Goal: Task Accomplishment & Management: Manage account settings

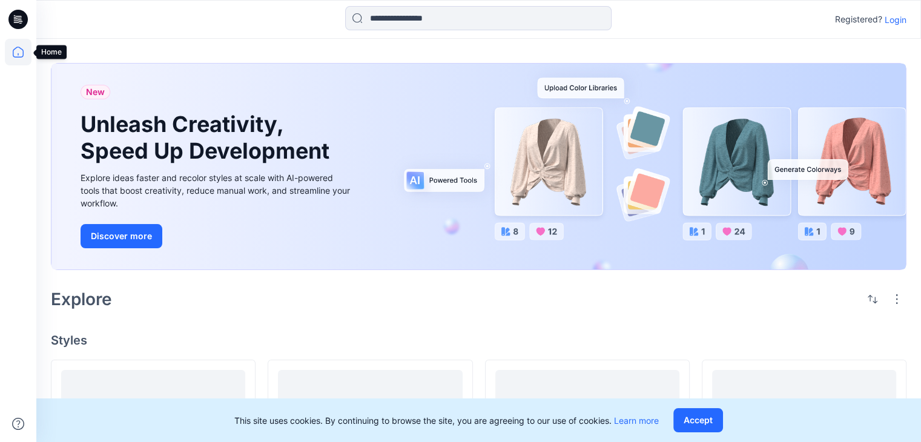
drag, startPoint x: 0, startPoint y: 0, endPoint x: 10, endPoint y: 57, distance: 57.8
click at [10, 57] on icon at bounding box center [18, 52] width 27 height 27
click at [22, 54] on icon at bounding box center [18, 52] width 11 height 11
click at [17, 52] on icon at bounding box center [18, 52] width 27 height 27
click at [21, 54] on icon at bounding box center [18, 52] width 27 height 27
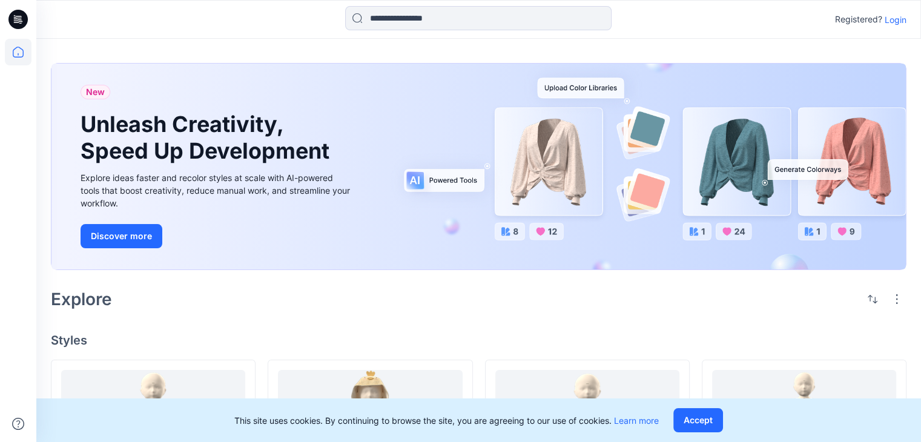
click at [21, 54] on icon at bounding box center [18, 52] width 27 height 27
click at [891, 18] on p "Login" at bounding box center [896, 19] width 22 height 13
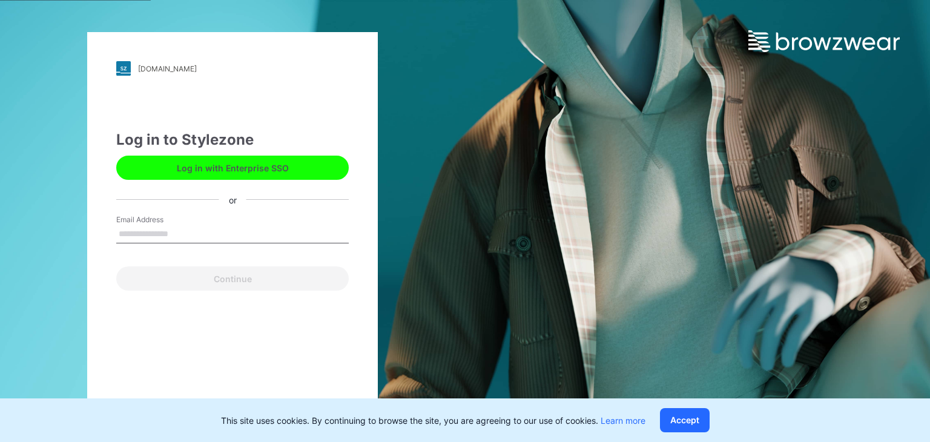
click at [171, 233] on input "Email Address" at bounding box center [232, 234] width 233 height 18
type input "**********"
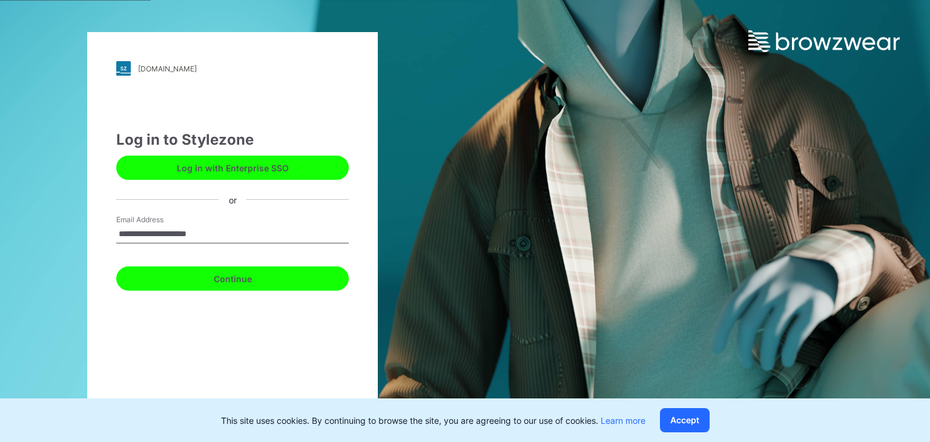
click at [216, 282] on button "Continue" at bounding box center [232, 278] width 233 height 24
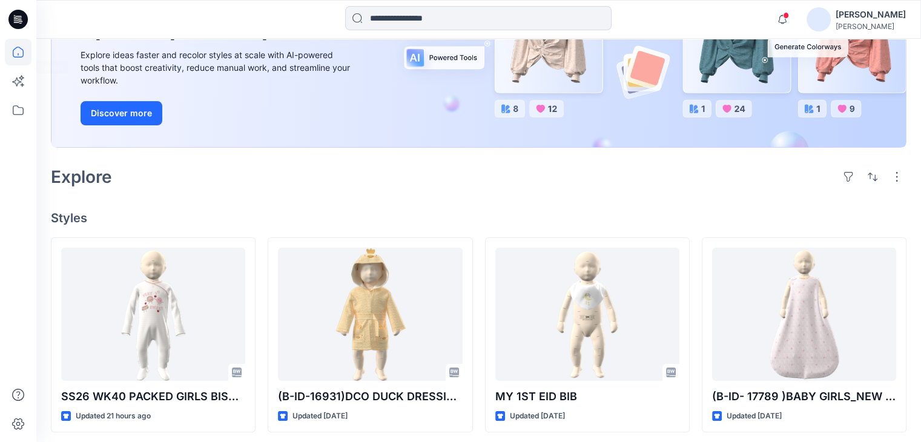
scroll to position [121, 0]
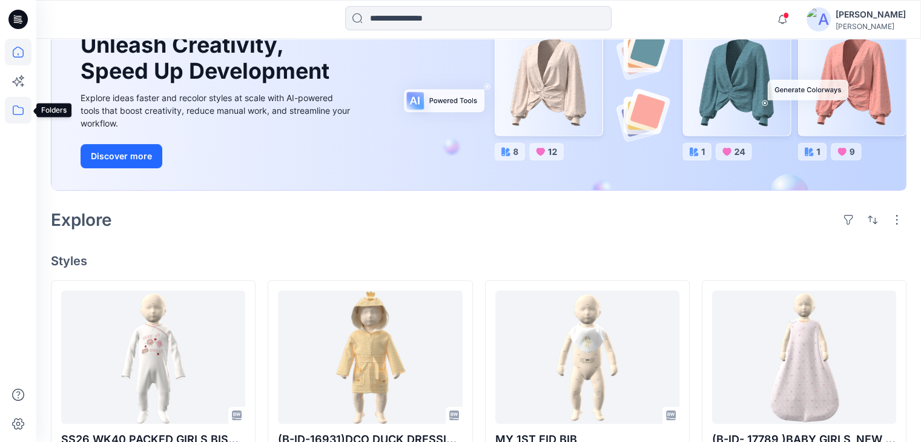
click at [15, 110] on icon at bounding box center [18, 110] width 27 height 27
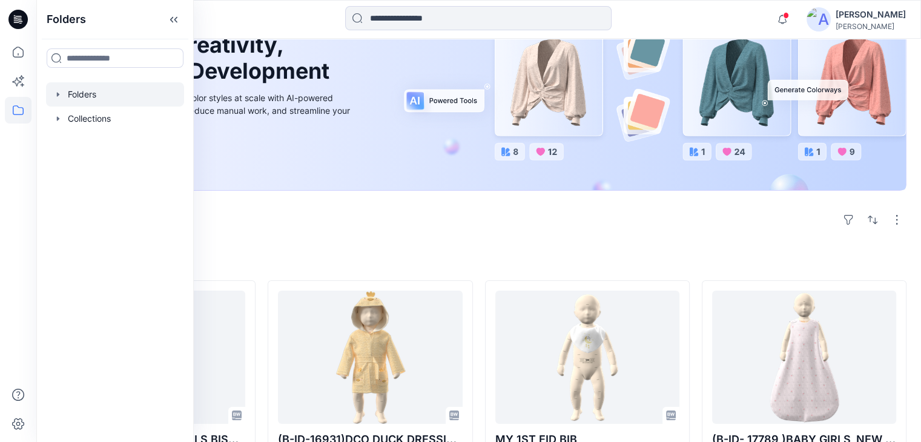
click at [76, 90] on div at bounding box center [115, 94] width 138 height 24
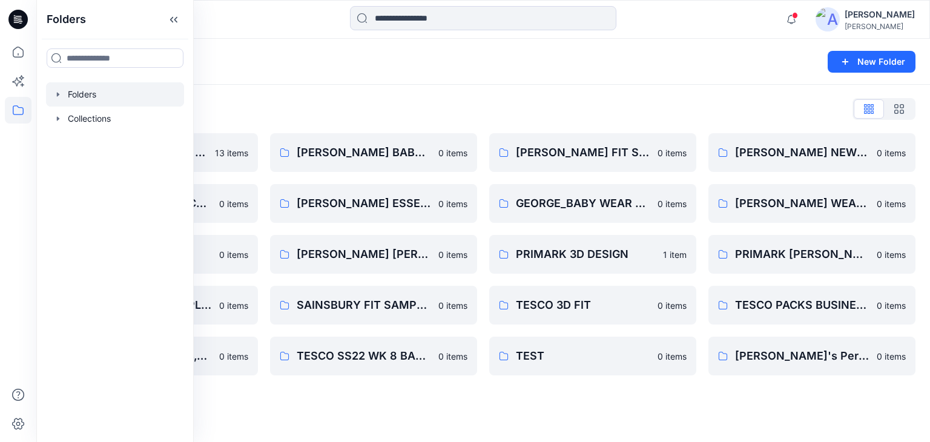
click at [341, 80] on div "Folders New Folder" at bounding box center [483, 62] width 894 height 46
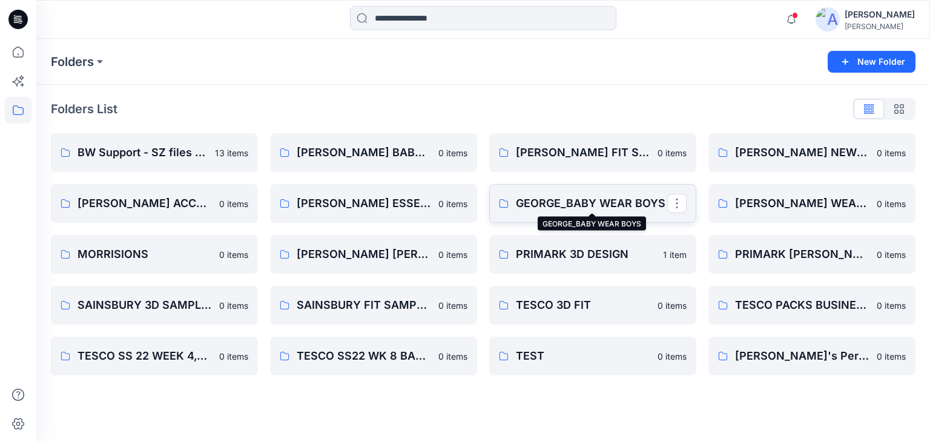
click at [574, 202] on p "GEORGE_BABY WEAR BOYS" at bounding box center [591, 203] width 151 height 17
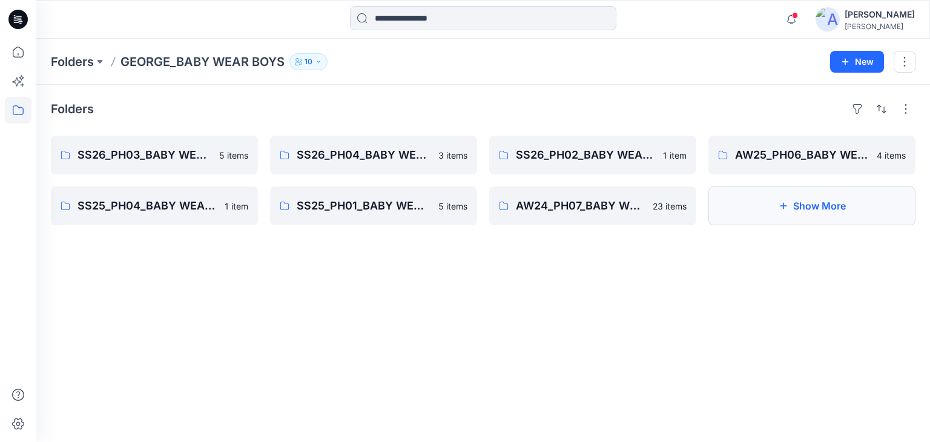
click at [799, 209] on button "Show More" at bounding box center [811, 205] width 207 height 39
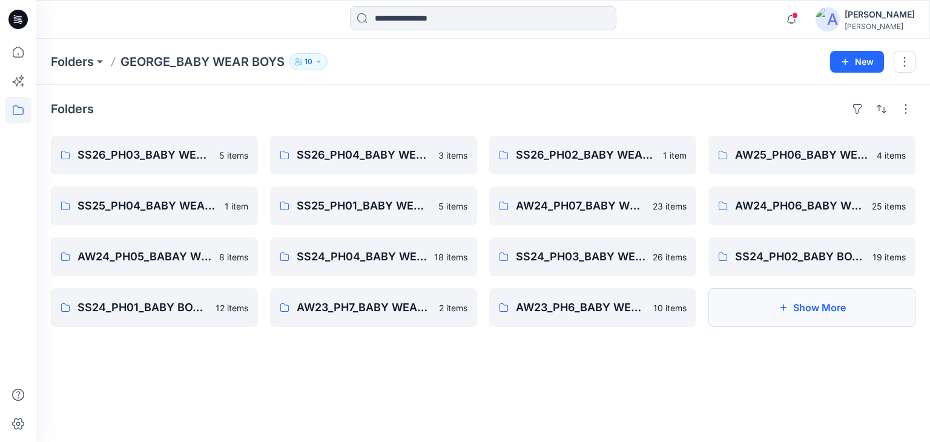
click at [802, 307] on button "Show More" at bounding box center [811, 307] width 207 height 39
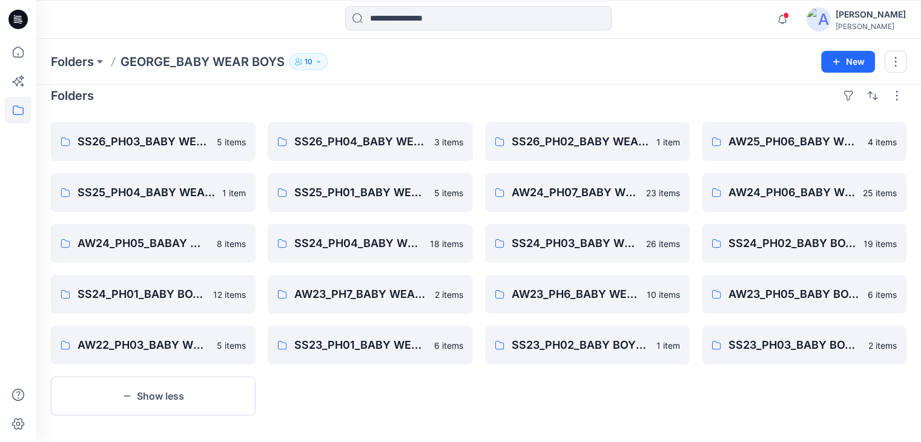
scroll to position [21, 0]
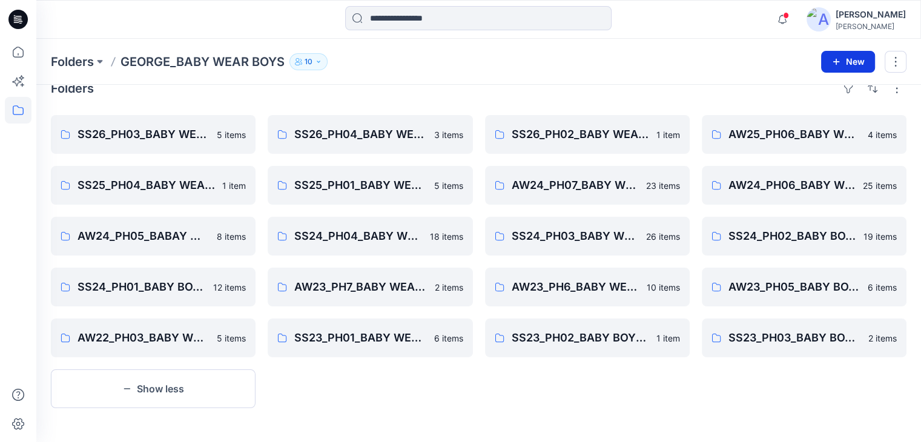
click at [851, 62] on button "New" at bounding box center [848, 62] width 54 height 22
click at [804, 112] on p "New Folder" at bounding box center [812, 114] width 45 height 13
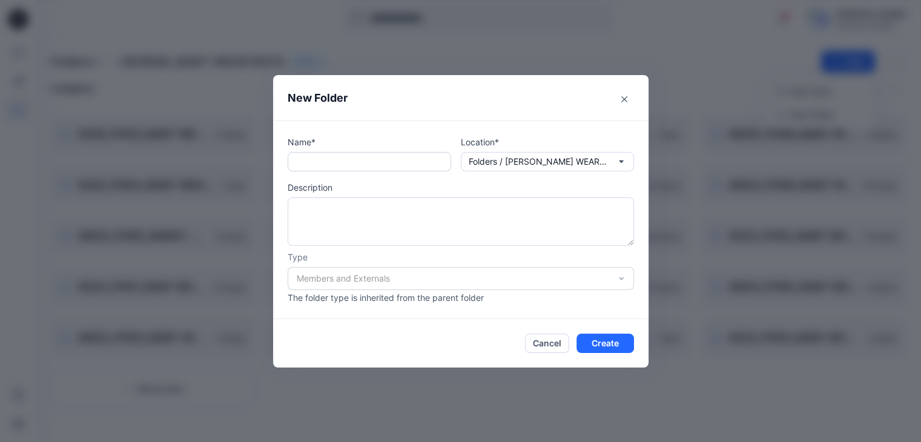
click at [310, 160] on input "text" at bounding box center [369, 161] width 163 height 19
type input "**********"
click at [598, 341] on button "Create" at bounding box center [605, 343] width 58 height 19
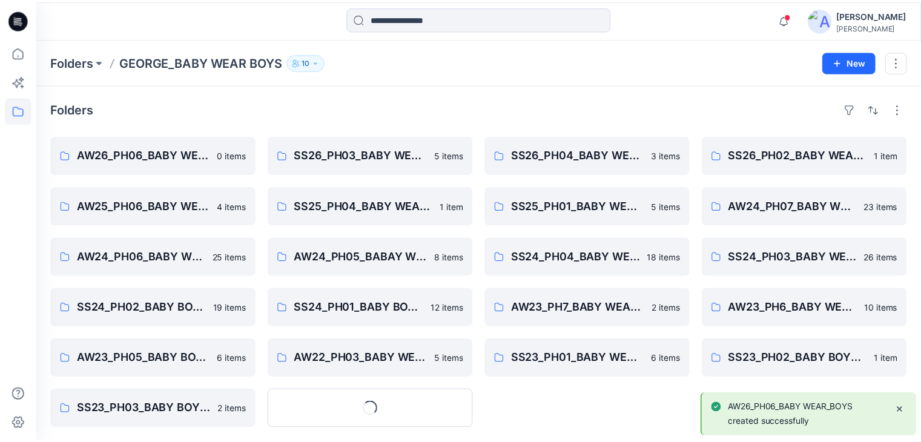
scroll to position [21, 0]
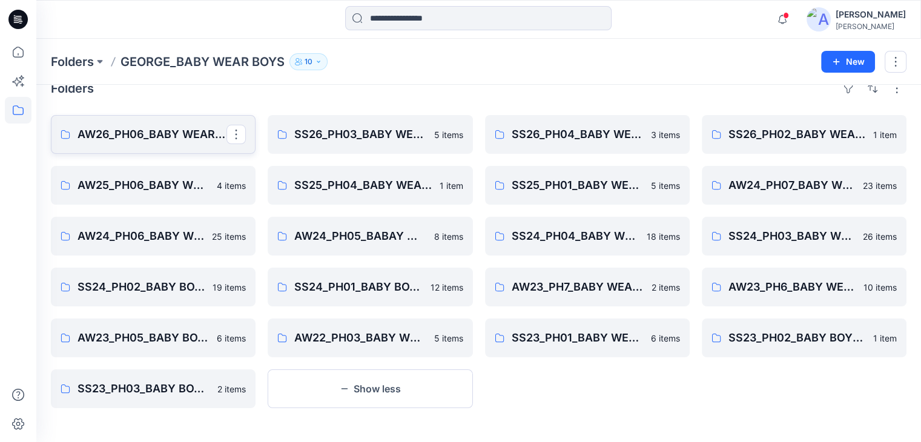
click at [184, 140] on p "AW26_PH06_BABY WEAR_BOYS" at bounding box center [152, 134] width 149 height 17
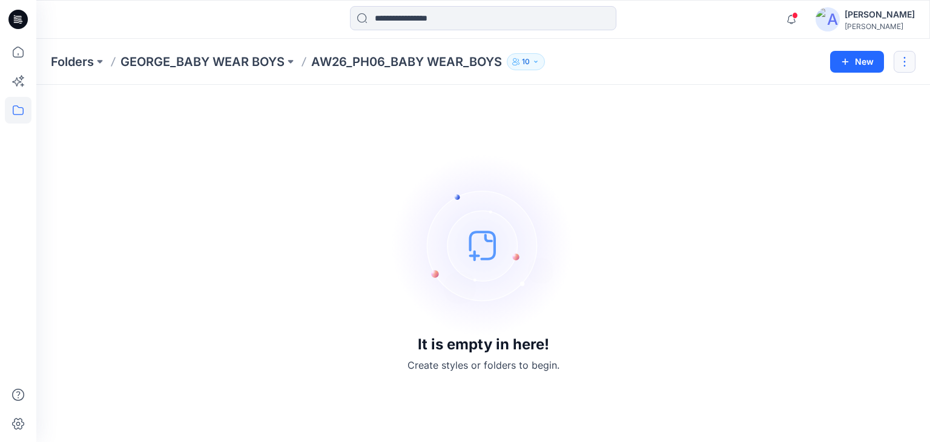
click at [906, 55] on button "button" at bounding box center [905, 62] width 22 height 22
click at [808, 94] on p "Edit" at bounding box center [811, 90] width 15 height 13
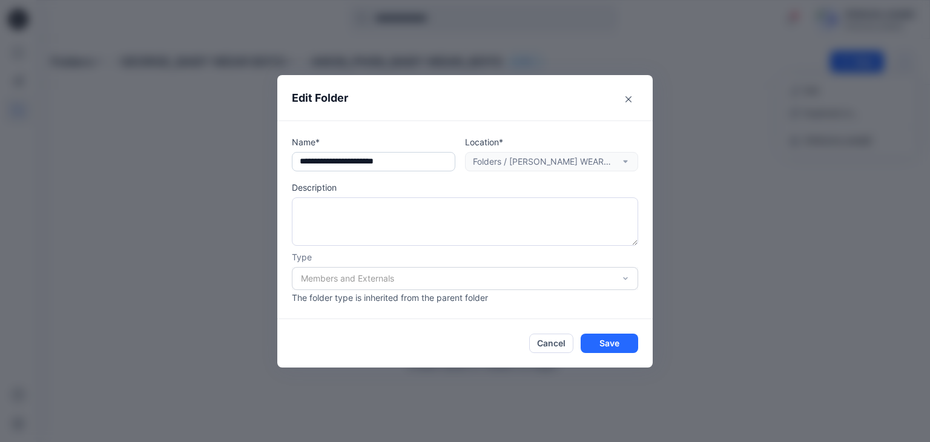
click at [349, 160] on input "**********" at bounding box center [373, 161] width 163 height 19
type input "**********"
click at [622, 346] on button "Save" at bounding box center [610, 343] width 58 height 19
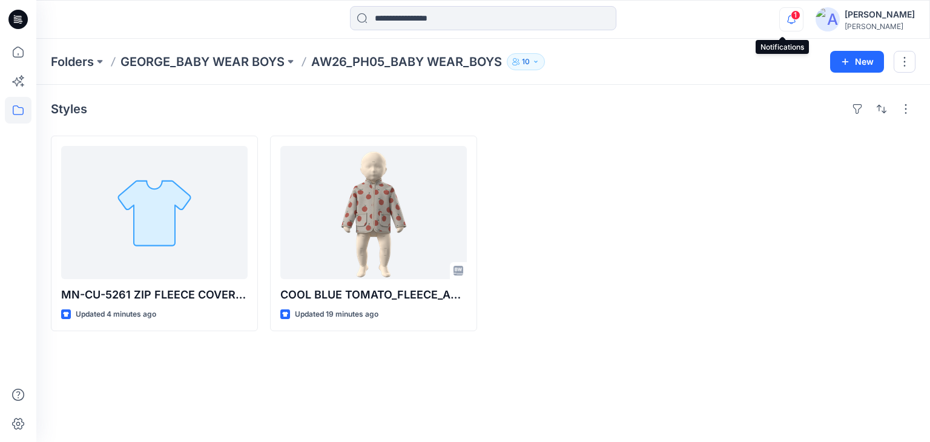
click at [787, 16] on icon "button" at bounding box center [791, 19] width 8 height 8
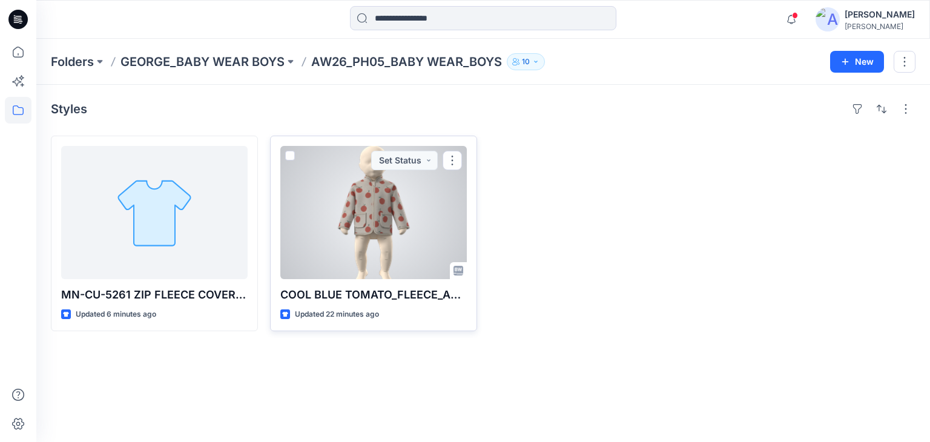
click at [358, 236] on div at bounding box center [373, 212] width 186 height 133
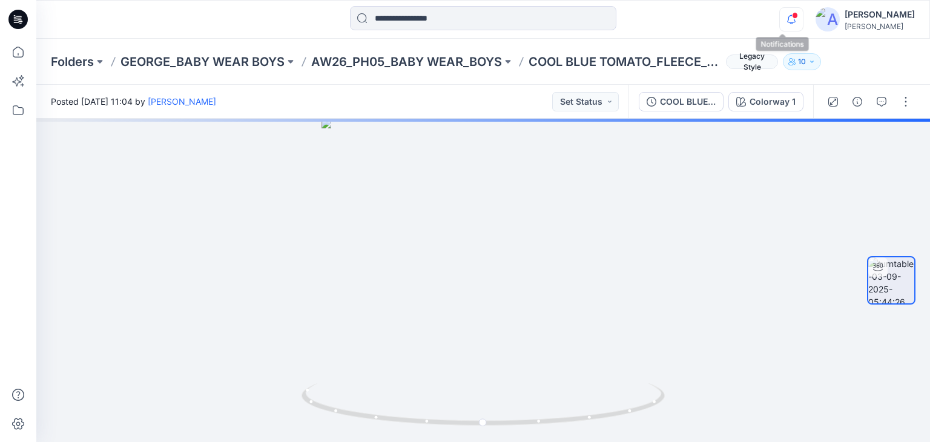
click at [784, 18] on icon "button" at bounding box center [791, 19] width 23 height 24
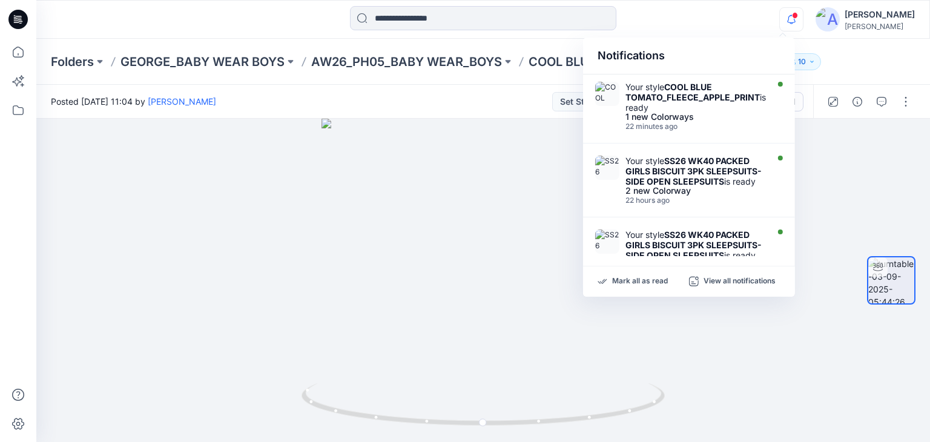
click at [648, 25] on div at bounding box center [483, 19] width 447 height 27
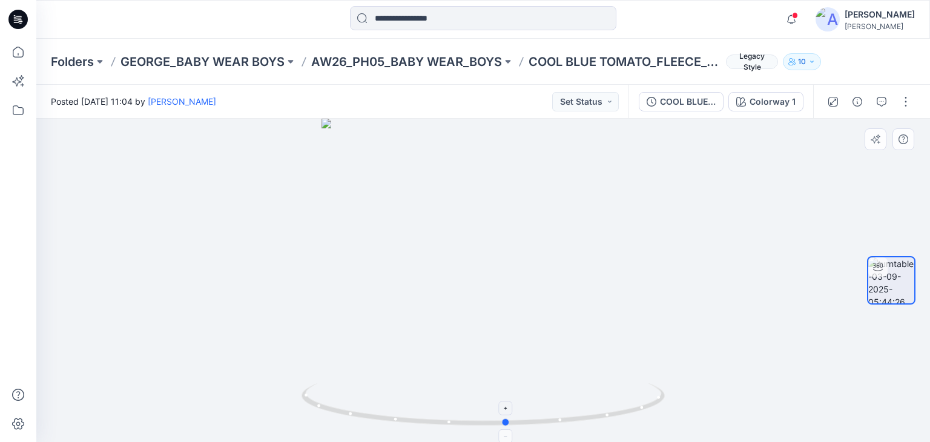
drag, startPoint x: 486, startPoint y: 422, endPoint x: 510, endPoint y: 407, distance: 28.0
click at [510, 407] on icon at bounding box center [485, 405] width 366 height 45
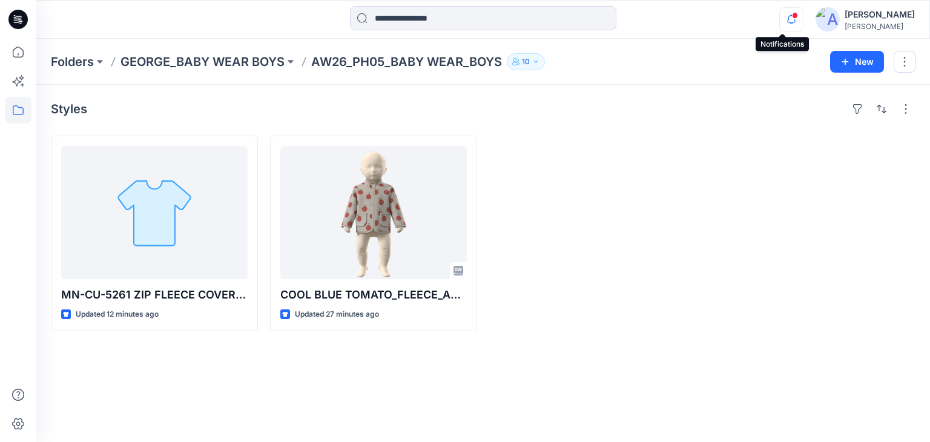
click at [780, 21] on icon "button" at bounding box center [791, 19] width 23 height 24
click at [787, 14] on div at bounding box center [788, 10] width 19 height 7
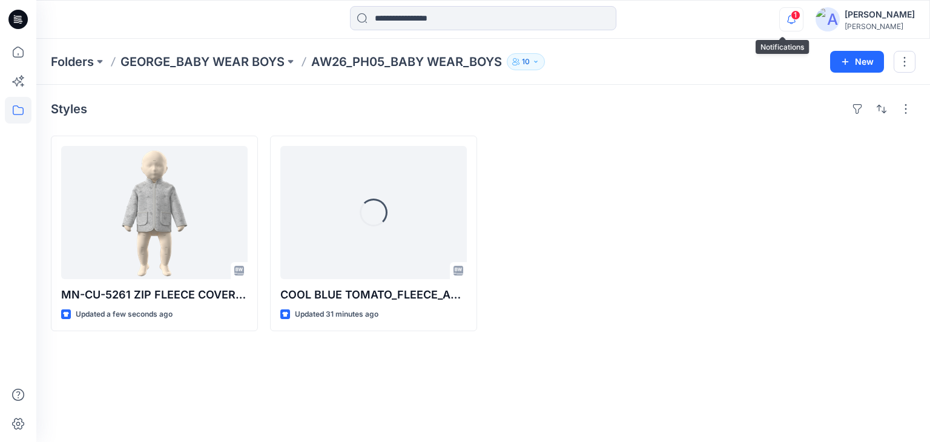
click at [787, 18] on icon "button" at bounding box center [791, 19] width 8 height 8
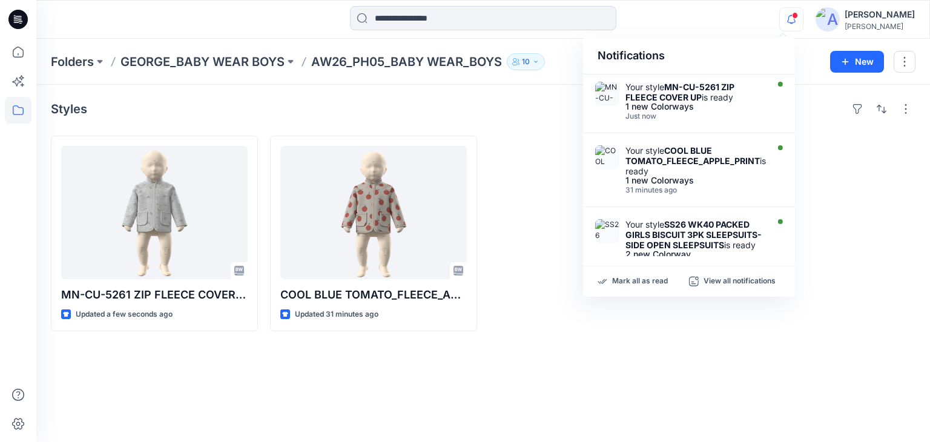
click at [513, 159] on div at bounding box center [592, 234] width 207 height 196
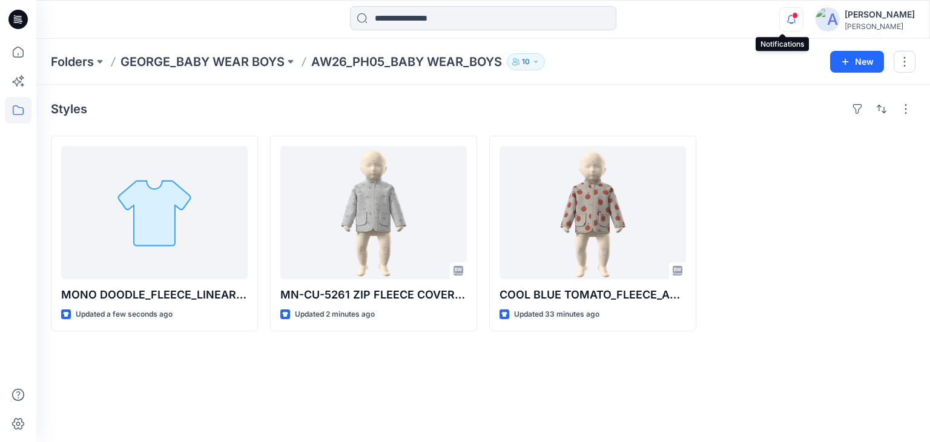
click at [788, 18] on icon "button" at bounding box center [791, 19] width 23 height 24
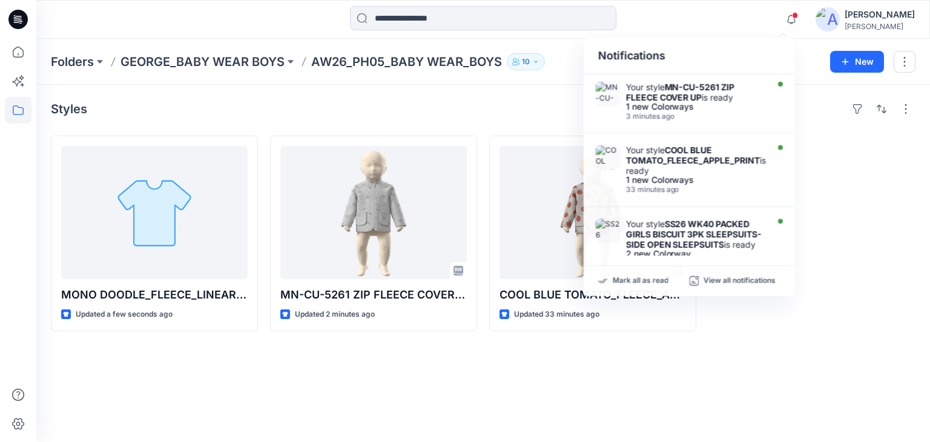
click at [835, 260] on div at bounding box center [811, 234] width 207 height 196
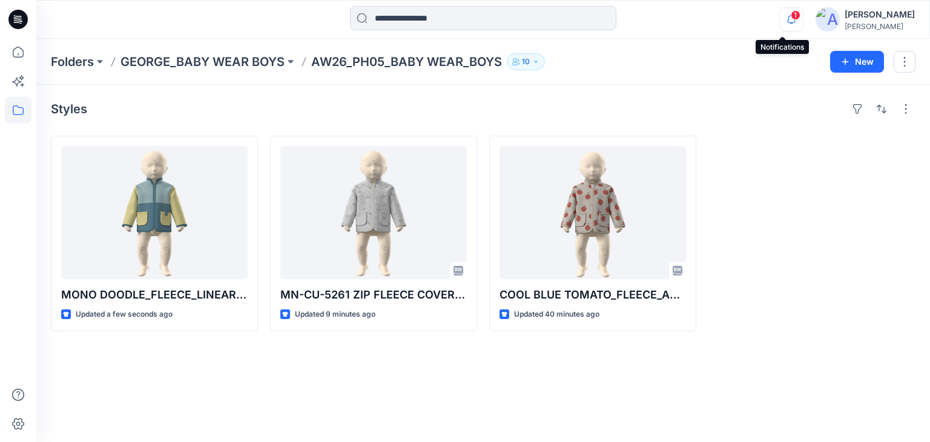
click at [787, 19] on icon "button" at bounding box center [791, 19] width 8 height 8
